Goal: Find specific page/section: Find specific page/section

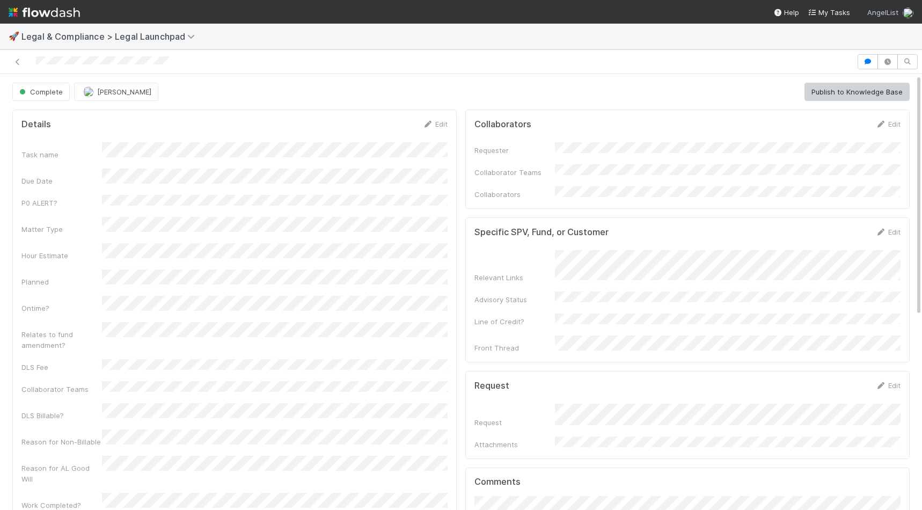
click at [889, 14] on span "AngelList" at bounding box center [882, 12] width 31 height 9
click at [872, 61] on div "AngelList" at bounding box center [883, 57] width 82 height 11
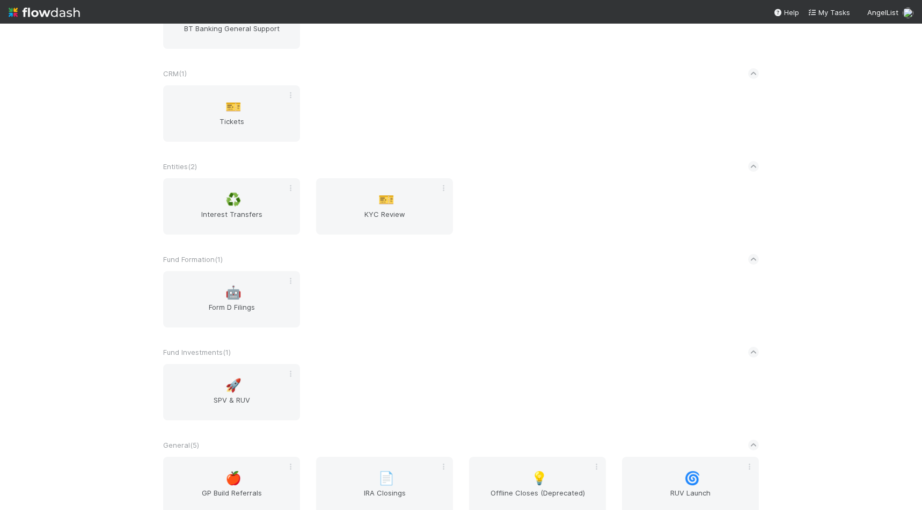
scroll to position [283, 0]
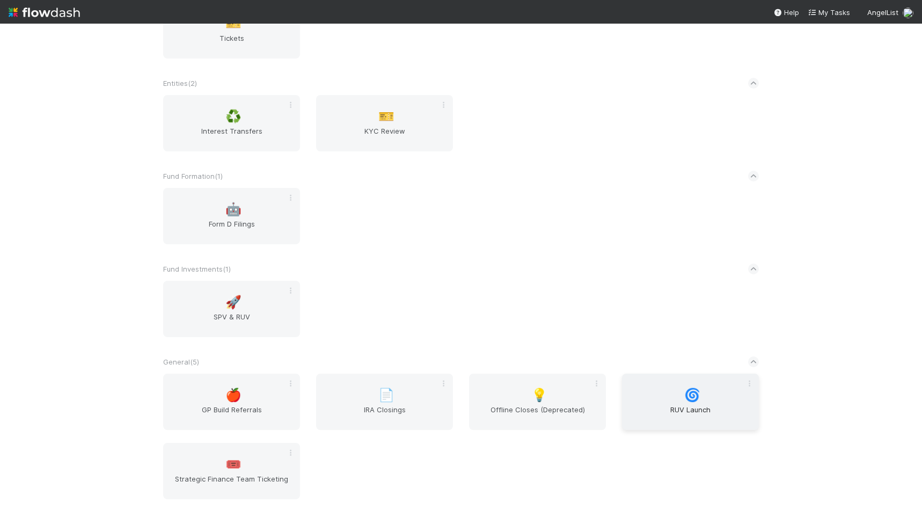
click at [653, 389] on div "🌀 RUV Launch" at bounding box center [690, 402] width 137 height 56
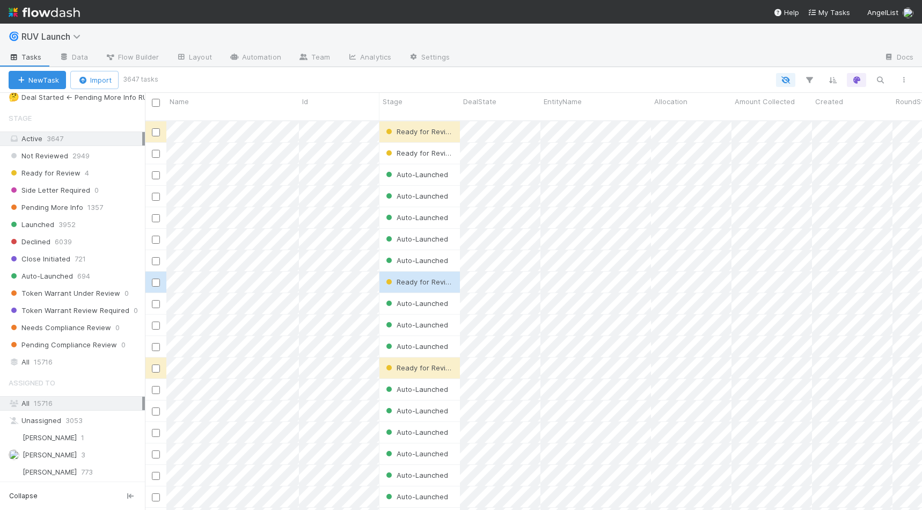
scroll to position [322, 0]
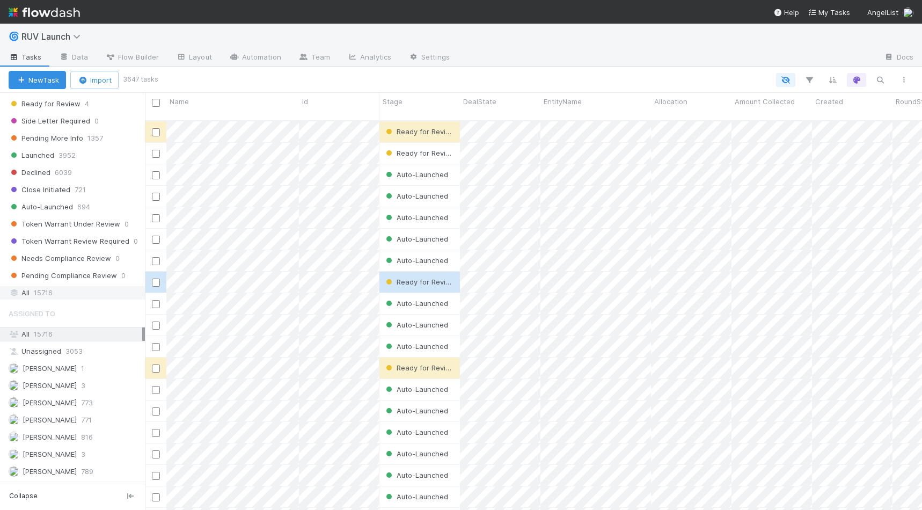
click at [61, 293] on div "All 15716" at bounding box center [76, 292] width 134 height 13
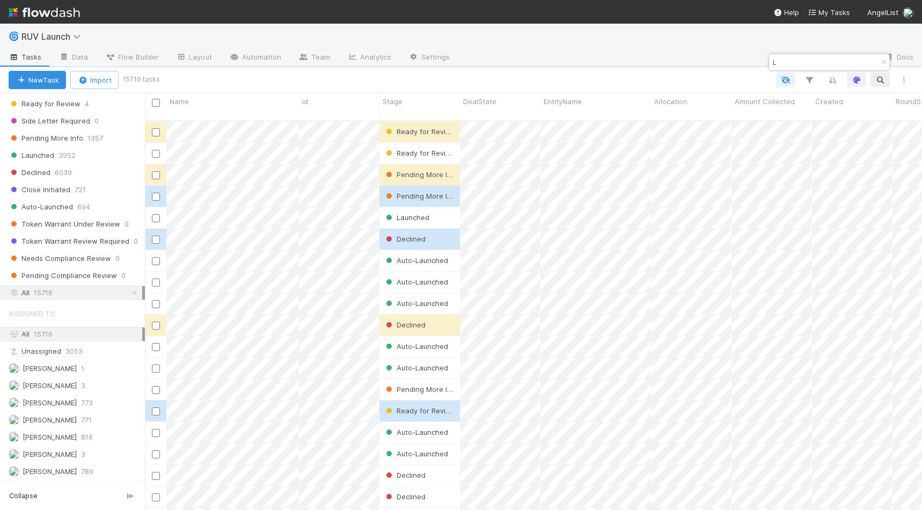
scroll to position [398, 777]
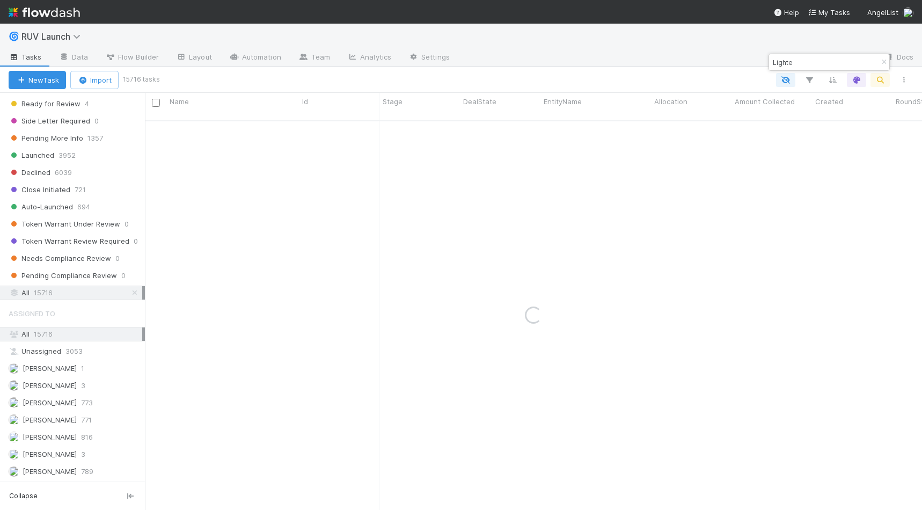
type input "Lighter"
